Goal: Transaction & Acquisition: Book appointment/travel/reservation

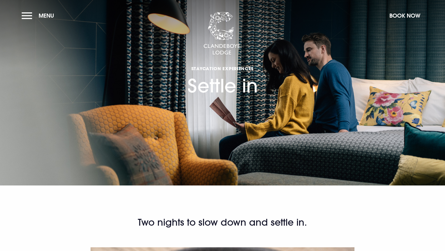
click at [33, 7] on section "Staycation Experiences Settle in" at bounding box center [222, 92] width 445 height 185
click at [30, 18] on button "Menu" at bounding box center [40, 15] width 36 height 13
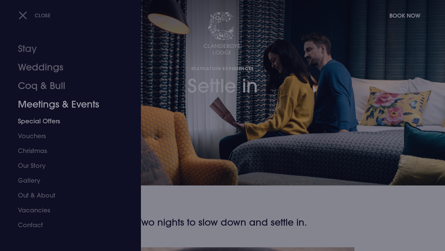
click at [40, 118] on link "Special Offers" at bounding box center [67, 121] width 98 height 15
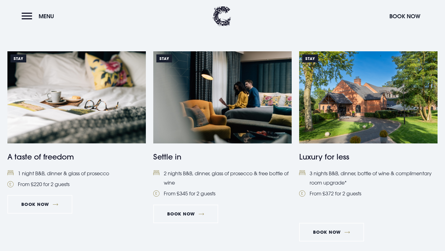
scroll to position [245, 0]
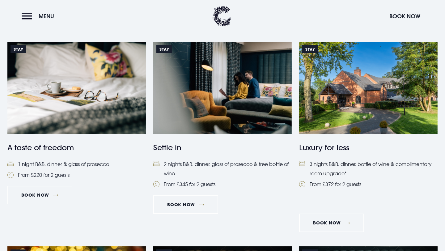
click at [360, 112] on img at bounding box center [368, 88] width 138 height 92
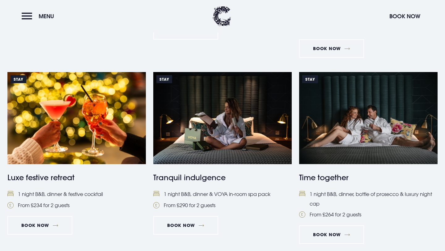
scroll to position [419, 0]
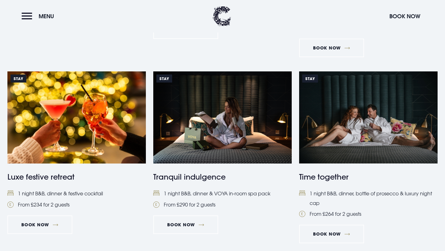
click at [105, 121] on img at bounding box center [76, 117] width 138 height 92
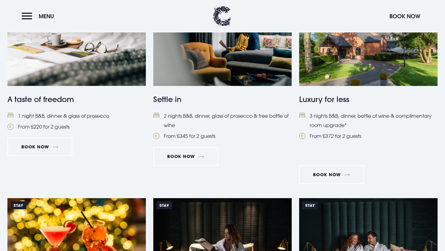
scroll to position [82, 0]
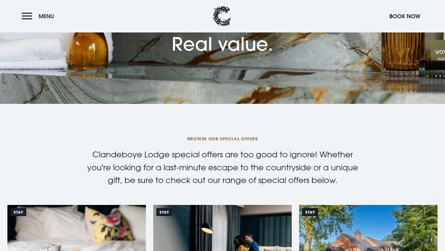
click at [29, 15] on button "Menu" at bounding box center [40, 16] width 36 height 13
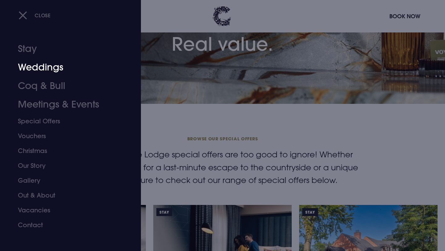
click at [28, 48] on link "Stay" at bounding box center [67, 49] width 98 height 19
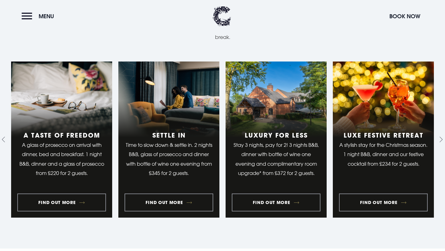
scroll to position [497, 0]
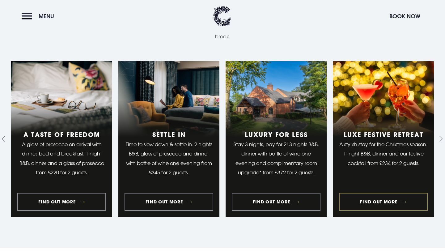
click at [388, 202] on link "4 of 10" at bounding box center [383, 139] width 101 height 156
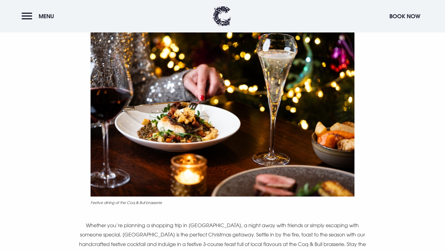
scroll to position [220, 0]
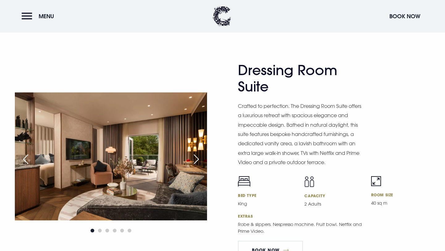
scroll to position [956, 0]
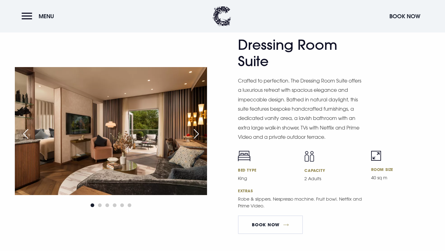
click at [201, 134] on div "Next slide" at bounding box center [196, 134] width 15 height 14
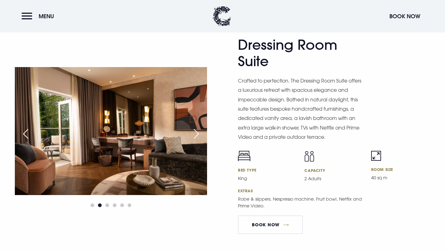
click at [201, 134] on div "Next slide" at bounding box center [196, 134] width 15 height 14
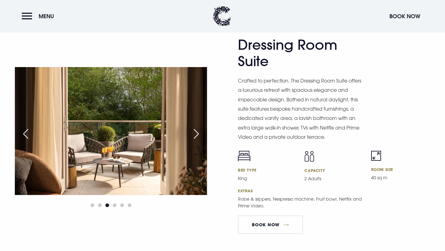
click at [201, 134] on div "Next slide" at bounding box center [196, 134] width 15 height 14
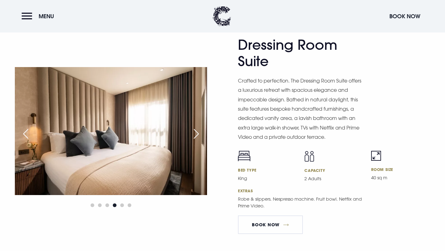
click at [201, 134] on div "Next slide" at bounding box center [196, 134] width 15 height 14
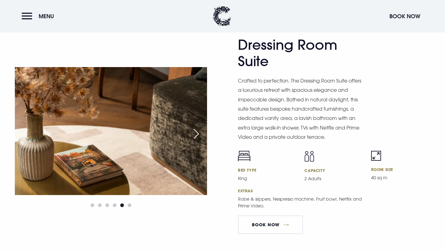
click at [201, 134] on div "Next slide" at bounding box center [196, 134] width 15 height 14
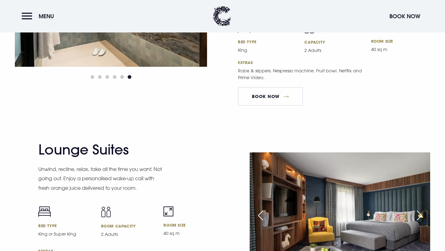
scroll to position [1019, 0]
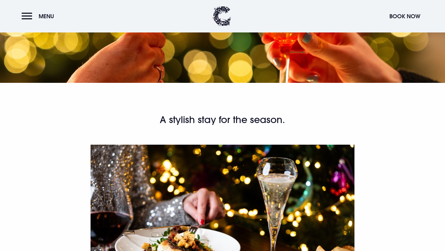
scroll to position [98, 0]
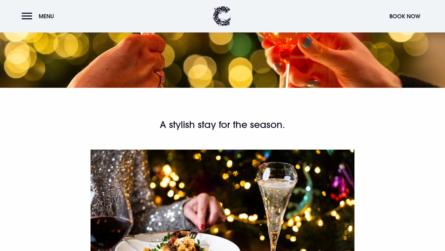
drag, startPoint x: 160, startPoint y: 126, endPoint x: 288, endPoint y: 128, distance: 128.6
click at [288, 128] on h2 "A stylish stay for the season." at bounding box center [222, 125] width 294 height 12
copy h2 "A stylish stay for the season."
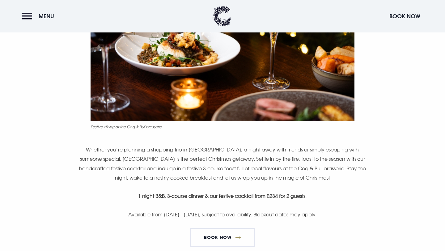
scroll to position [303, 0]
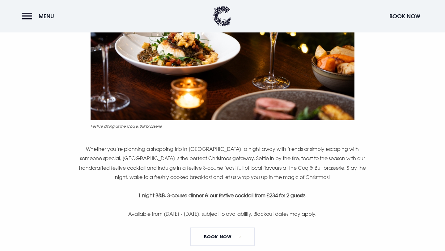
click at [177, 174] on p "Whether you’re planning a shopping trip in [GEOGRAPHIC_DATA], a night away with…" at bounding box center [222, 163] width 294 height 38
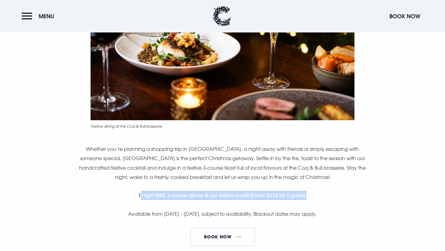
drag, startPoint x: 140, startPoint y: 195, endPoint x: 310, endPoint y: 194, distance: 170.0
click at [310, 194] on p "1 night B&B, 3-course dinner & our festive cocktail from £234 for 2 guests." at bounding box center [222, 195] width 294 height 9
copy strong "night B&B, 3-course dinner & our festive cocktail from £234 for 2 guests."
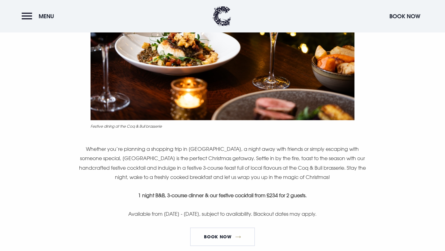
click at [159, 150] on p "Whether you’re planning a shopping trip in [GEOGRAPHIC_DATA], a night away with…" at bounding box center [222, 163] width 294 height 38
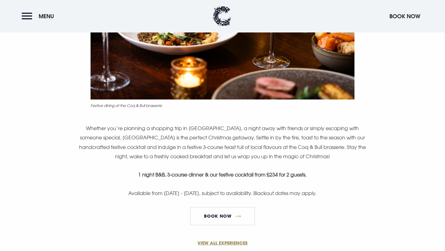
scroll to position [331, 0]
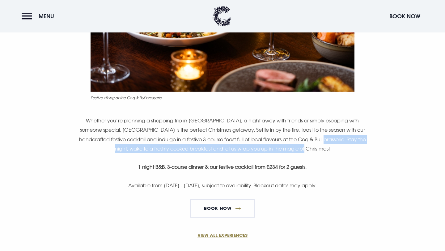
drag, startPoint x: 306, startPoint y: 140, endPoint x: 321, endPoint y: 147, distance: 16.3
click at [321, 147] on p "Whether you’re planning a shopping trip in [GEOGRAPHIC_DATA], a night away with…" at bounding box center [222, 135] width 294 height 38
copy p "Stay the night, wake to a freshly cooked breakfast and let us wrap you up in th…"
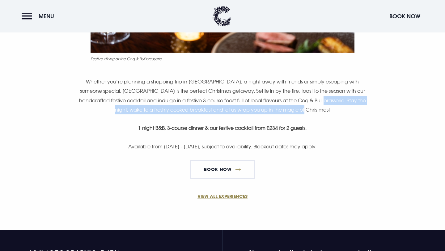
scroll to position [371, 0]
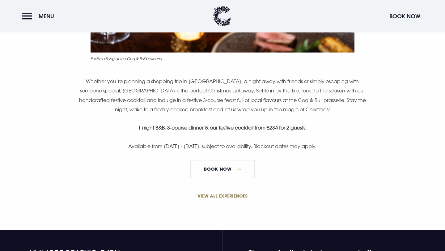
click at [162, 149] on p "Available from [DATE] - [DATE], subject to availability. Blackout dates may app…" at bounding box center [222, 146] width 294 height 9
drag, startPoint x: 100, startPoint y: 146, endPoint x: 225, endPoint y: 150, distance: 125.6
click at [225, 150] on p "Available from [DATE] - [DATE], subject to availability. Blackout dates may app…" at bounding box center [222, 146] width 294 height 9
copy p "Available from [DATE] - [DATE]"
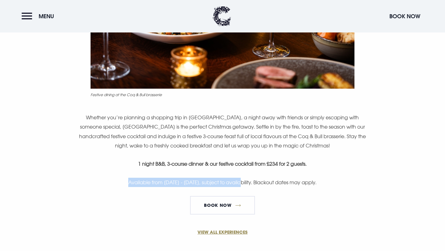
scroll to position [279, 0]
